Goal: Communication & Community: Answer question/provide support

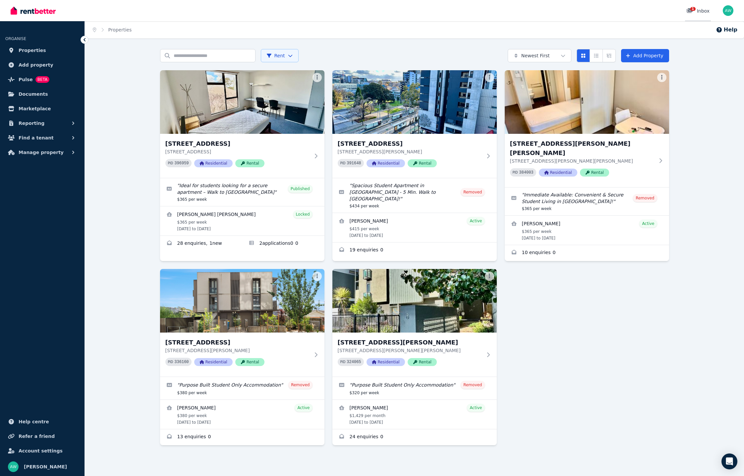
click at [693, 6] on link "1 Inbox" at bounding box center [698, 10] width 26 height 21
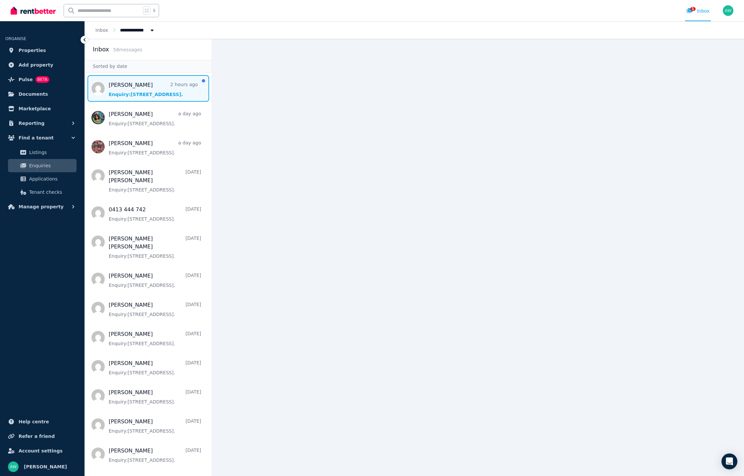
click at [128, 83] on span "Message list" at bounding box center [148, 88] width 127 height 27
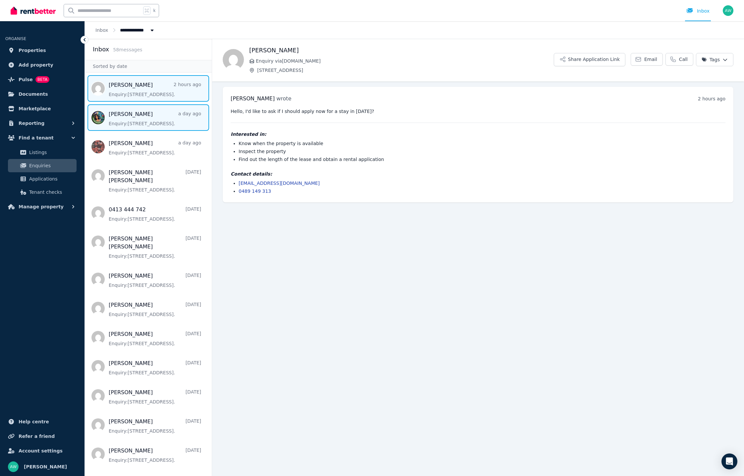
click at [166, 123] on span "Message list" at bounding box center [148, 117] width 127 height 27
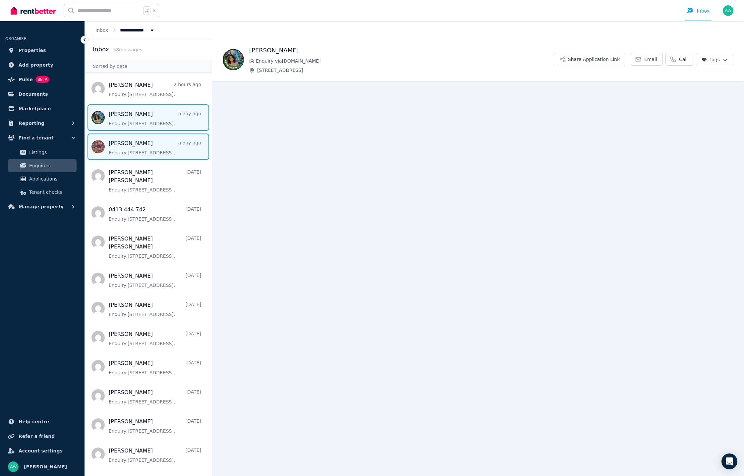
click at [158, 146] on span "Message list" at bounding box center [148, 147] width 127 height 27
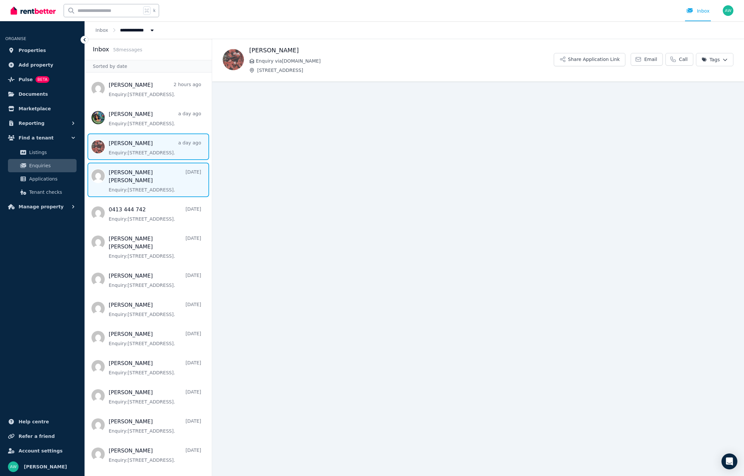
click at [143, 164] on span "Message list" at bounding box center [148, 180] width 127 height 34
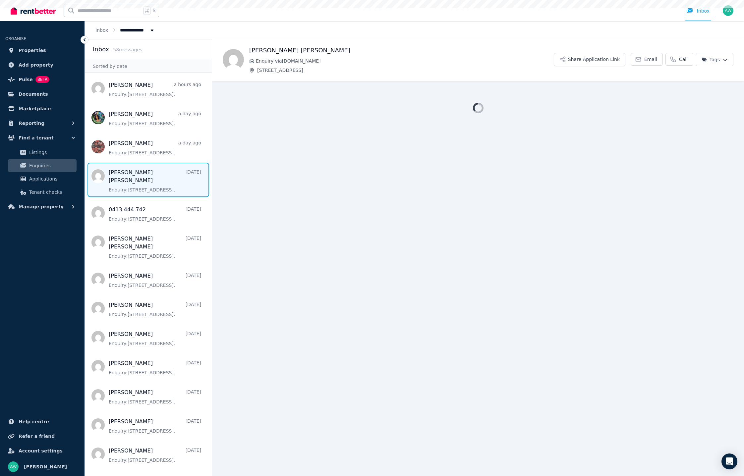
click at [147, 185] on span "Message list" at bounding box center [148, 180] width 127 height 34
click at [147, 219] on span "Message list" at bounding box center [148, 213] width 127 height 27
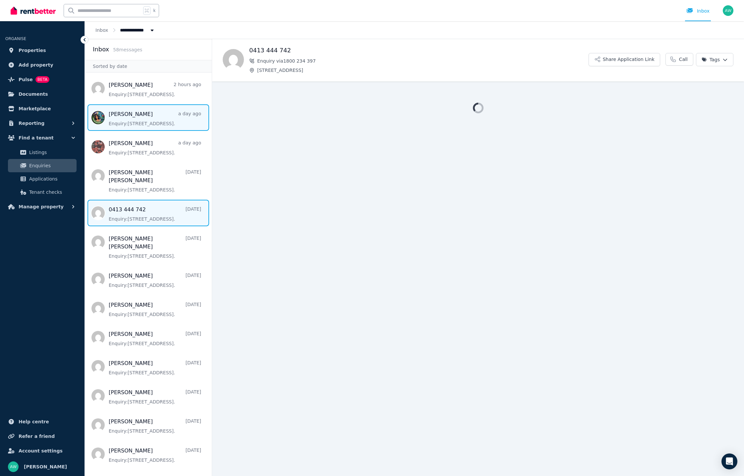
click at [146, 127] on span "Message list" at bounding box center [148, 117] width 127 height 27
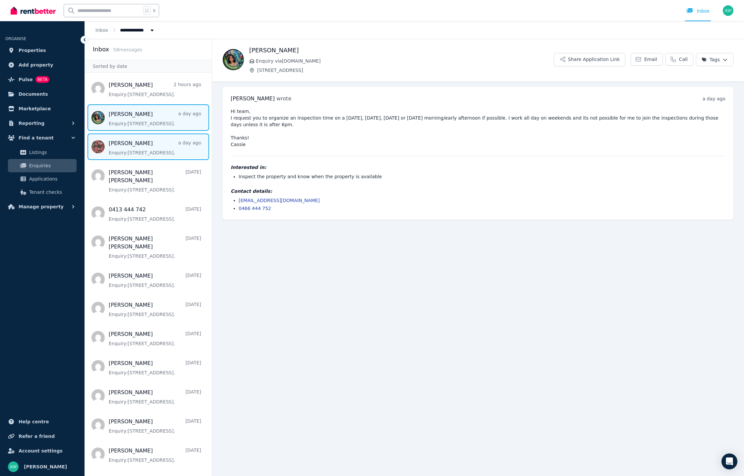
click at [150, 142] on span "Message list" at bounding box center [148, 147] width 127 height 27
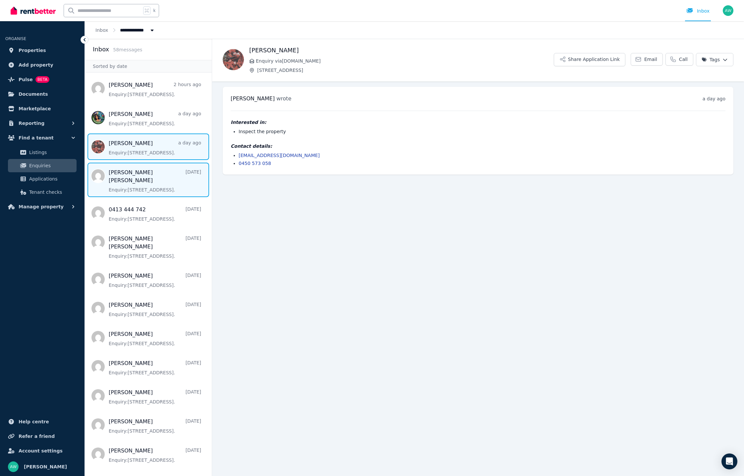
click at [149, 180] on span "Message list" at bounding box center [148, 180] width 127 height 34
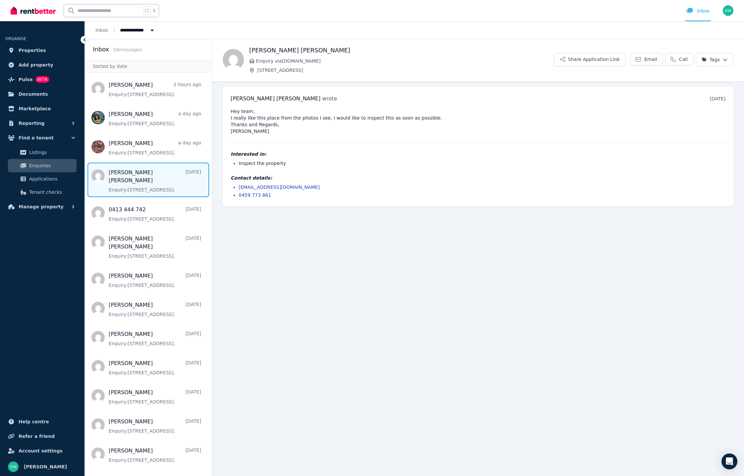
drag, startPoint x: 392, startPoint y: 265, endPoint x: 385, endPoint y: 272, distance: 9.8
click at [390, 267] on main "Back [PERSON_NAME] [PERSON_NAME] Enquiry via [DOMAIN_NAME] [STREET_ADDRESS] Sha…" at bounding box center [478, 258] width 532 height 438
